Goal: Task Accomplishment & Management: Use online tool/utility

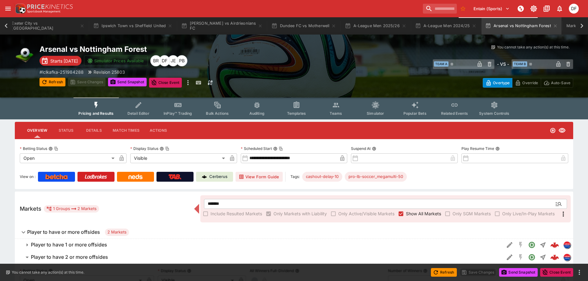
click at [300, 122] on div "Overview Status Details Match Times Actions" at bounding box center [294, 130] width 558 height 17
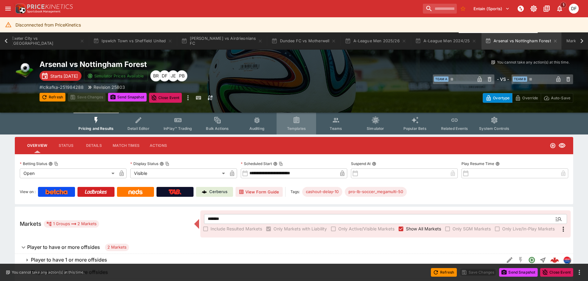
click at [300, 121] on icon "Event type filters" at bounding box center [296, 120] width 8 height 8
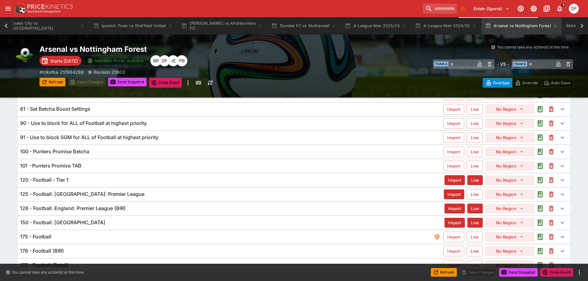
scroll to position [106, 0]
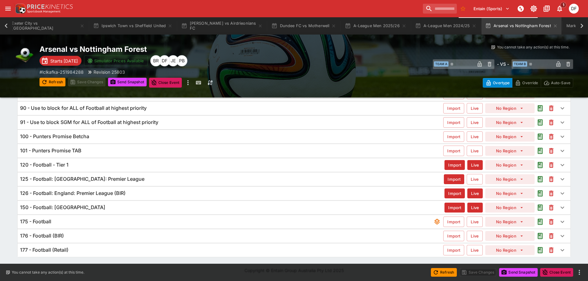
click at [57, 222] on div "175 - Football" at bounding box center [226, 221] width 413 height 6
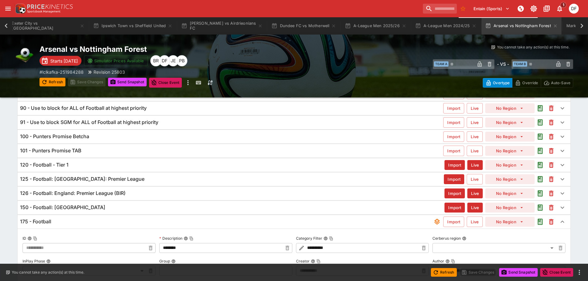
type input "**********"
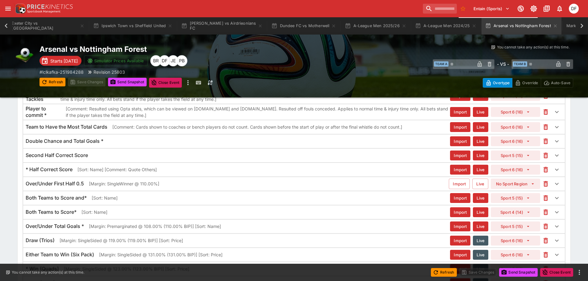
scroll to position [2194, 0]
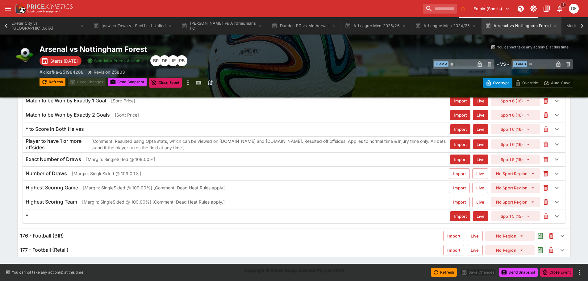
click at [204, 143] on p "[Comment: Resulted using Opta stats, which can be viewed on [DOMAIN_NAME] and […" at bounding box center [270, 144] width 358 height 13
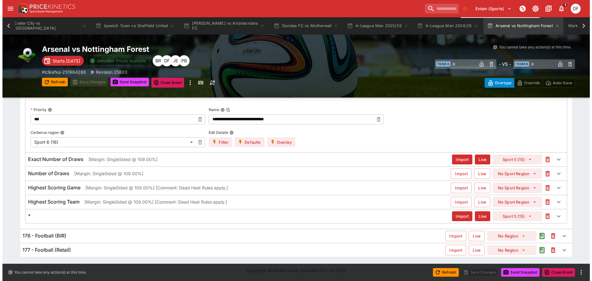
scroll to position [2246, 0]
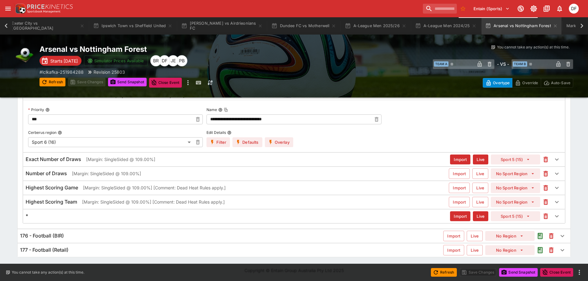
click at [275, 144] on button "Overlay" at bounding box center [279, 142] width 28 height 10
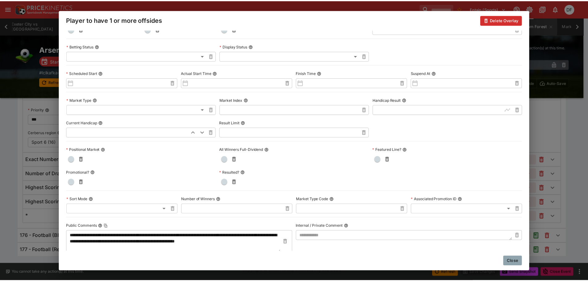
scroll to position [123, 0]
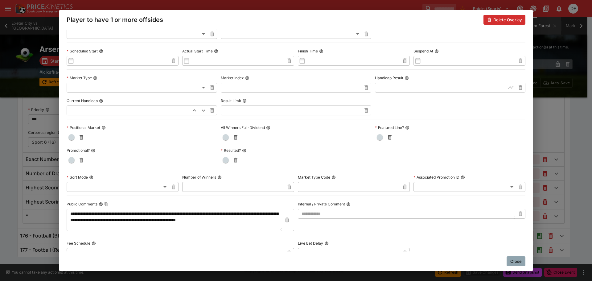
drag, startPoint x: 223, startPoint y: 138, endPoint x: 278, endPoint y: 152, distance: 56.3
click at [223, 138] on span "button" at bounding box center [226, 137] width 6 height 6
click at [517, 261] on button "Close" at bounding box center [516, 261] width 19 height 10
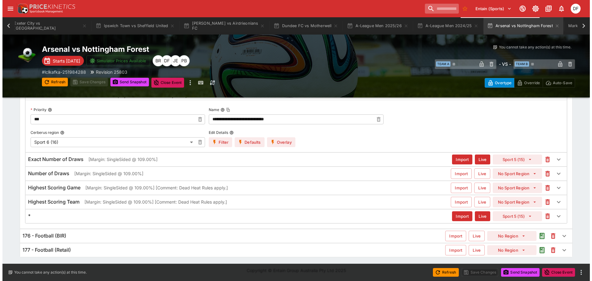
scroll to position [458, 0]
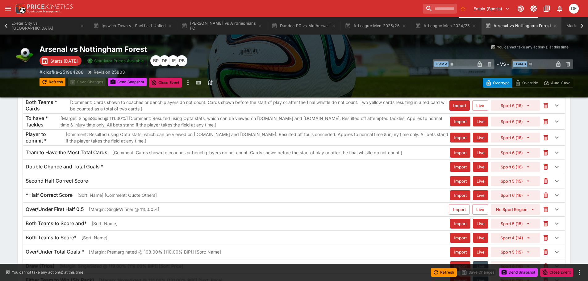
click at [239, 135] on p "[Comment: Resulted using Opta stats, which can be viewed on [DOMAIN_NAME] and […" at bounding box center [258, 137] width 384 height 13
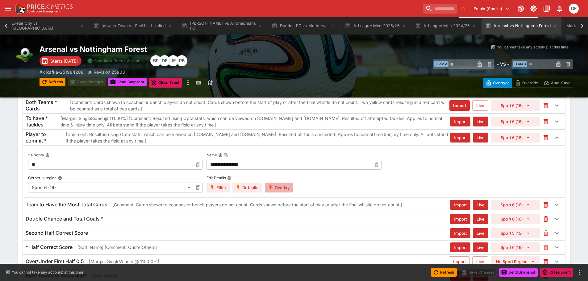
click at [282, 184] on button "Overlay" at bounding box center [279, 188] width 28 height 10
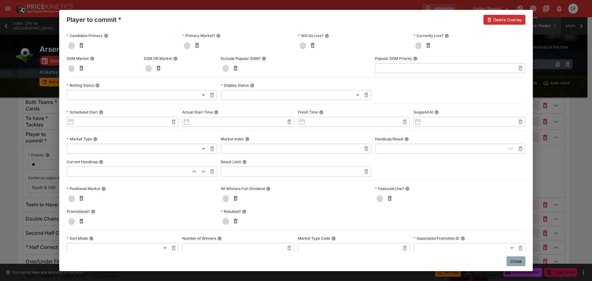
scroll to position [93, 0]
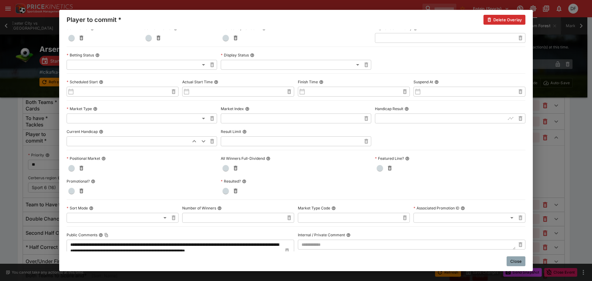
click at [226, 168] on span "button" at bounding box center [226, 168] width 6 height 6
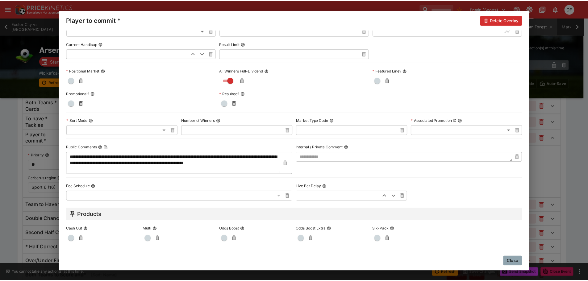
scroll to position [247, 0]
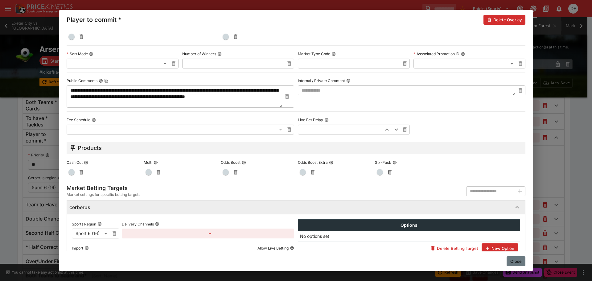
click at [513, 261] on button "Close" at bounding box center [516, 261] width 19 height 10
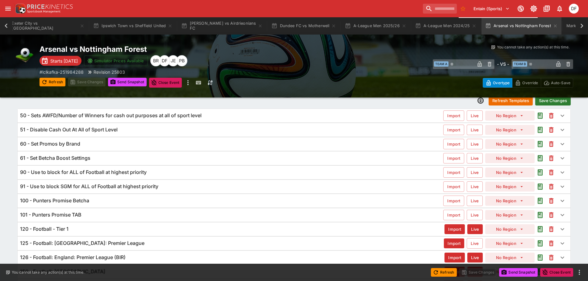
scroll to position [0, 0]
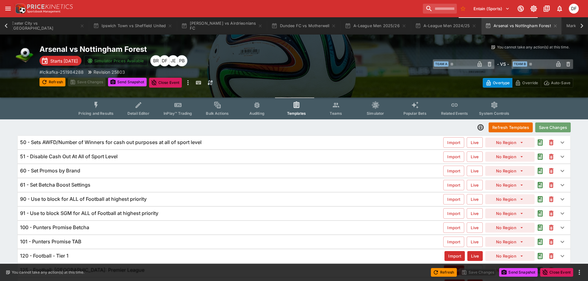
click at [553, 126] on button "Save Changes" at bounding box center [552, 127] width 35 height 10
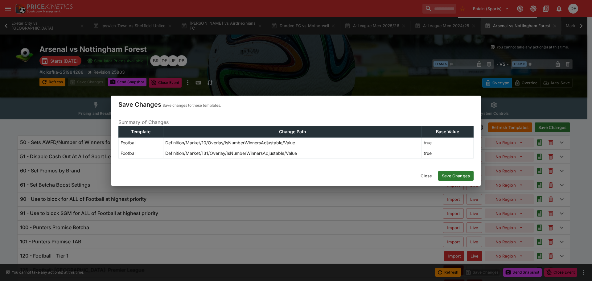
click at [460, 173] on button "Save Changes" at bounding box center [455, 176] width 35 height 10
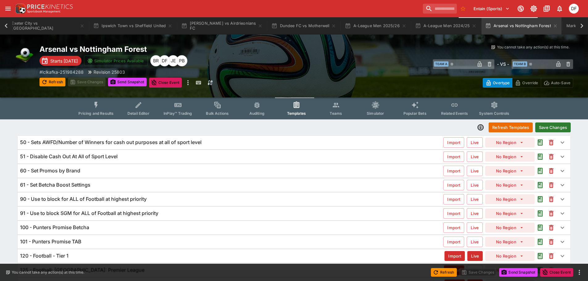
type input "**********"
click at [314, 66] on div "​ Team A ​ - VS - ​ Team B ​" at bounding box center [439, 64] width 267 height 14
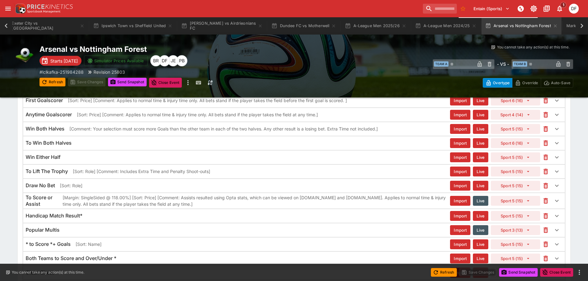
scroll to position [917, 0]
